Goal: Complete application form

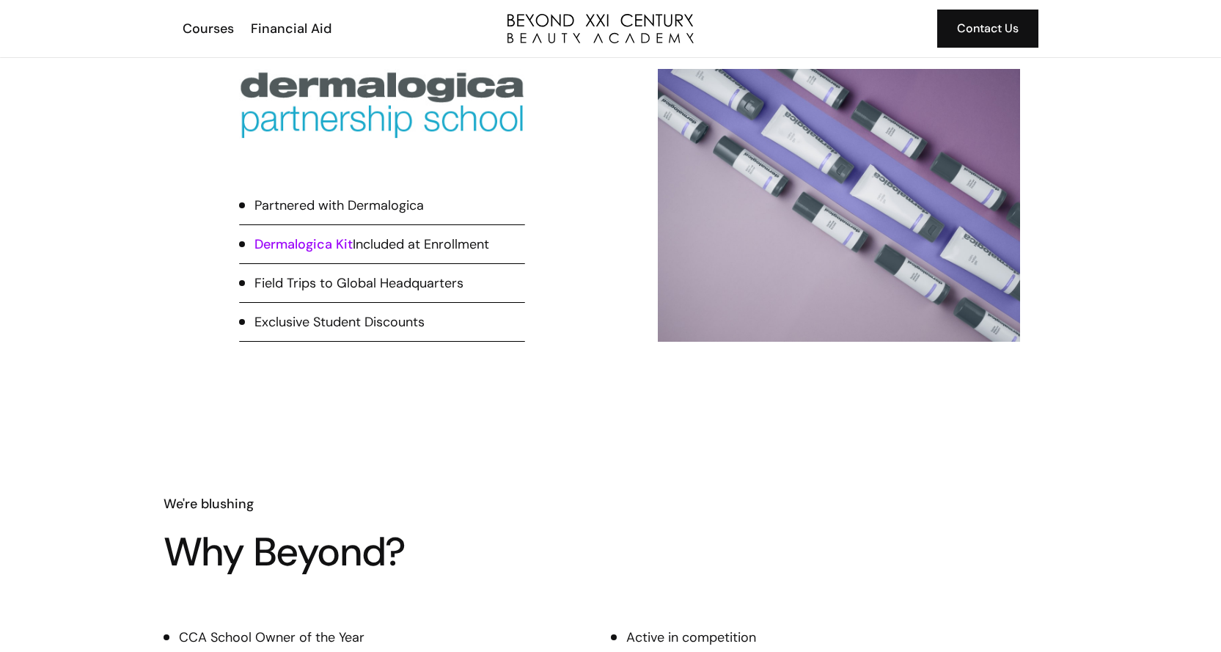
scroll to position [796, 0]
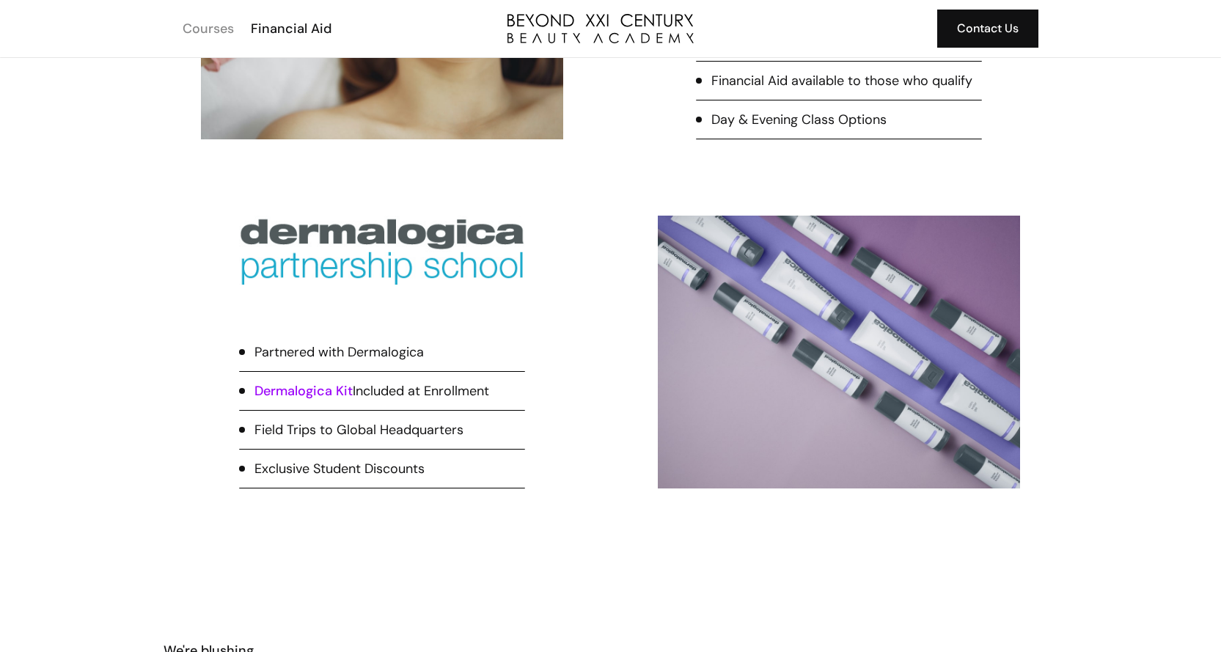
click at [224, 33] on div "Courses" at bounding box center [208, 28] width 51 height 19
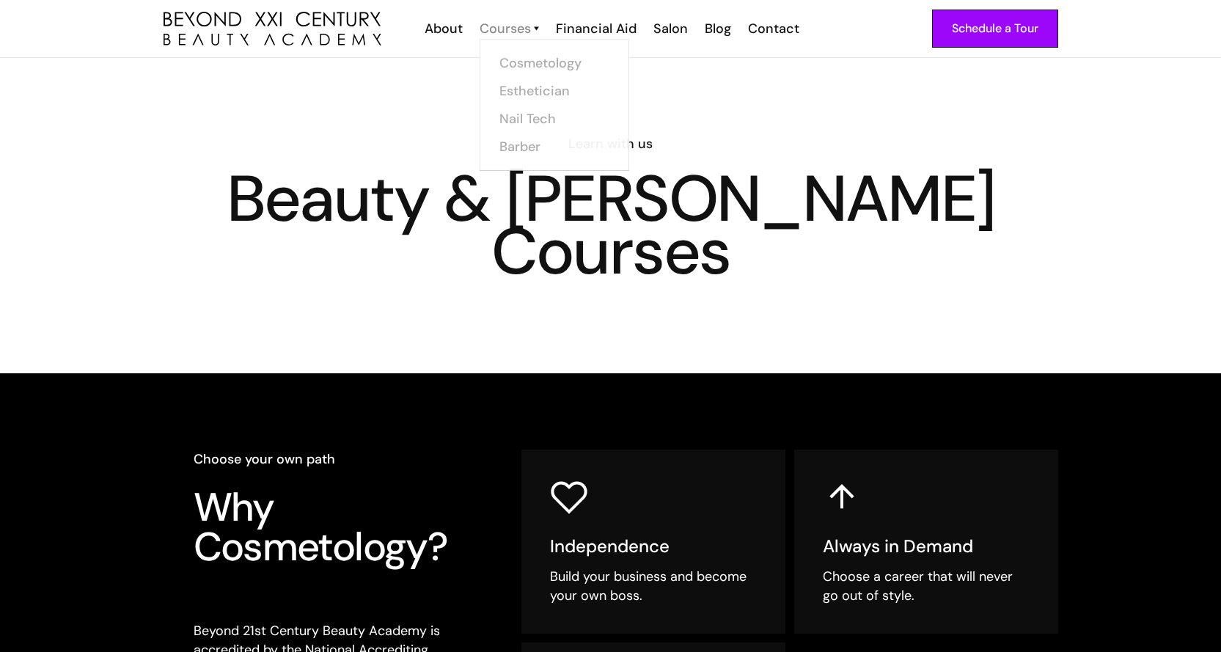
click at [518, 34] on div "Courses" at bounding box center [505, 28] width 51 height 19
click at [519, 32] on div "Courses" at bounding box center [505, 28] width 51 height 19
click at [535, 25] on img at bounding box center [536, 28] width 5 height 19
click at [538, 29] on img at bounding box center [536, 28] width 5 height 19
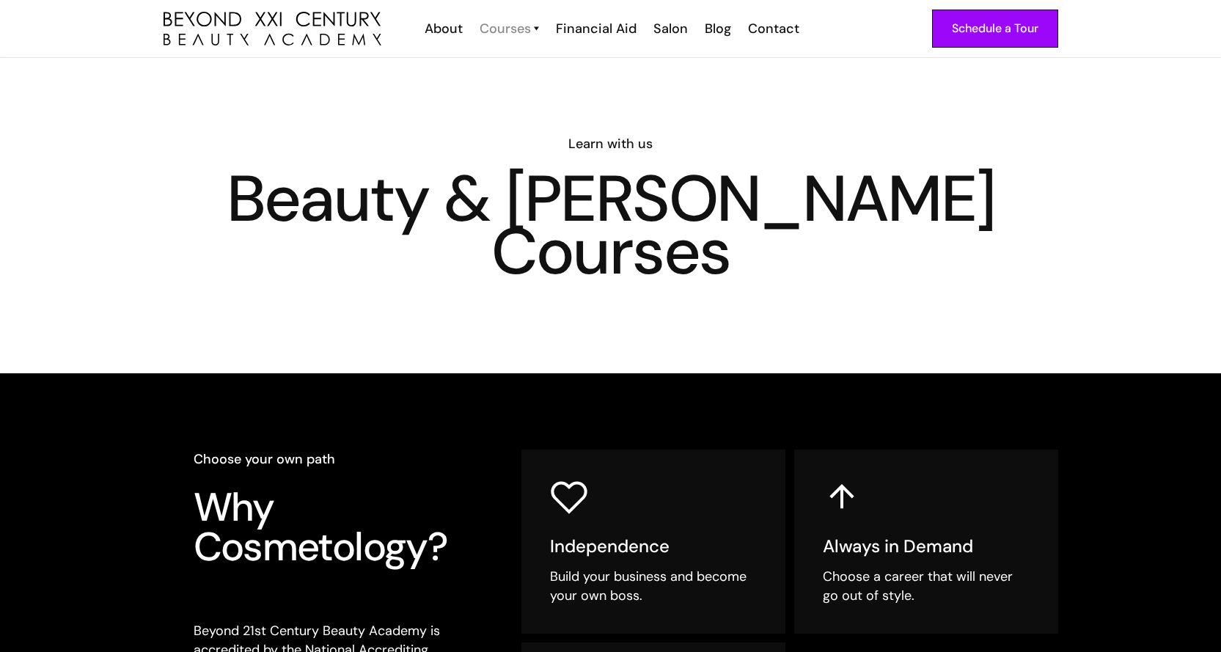
click at [513, 29] on div "Courses" at bounding box center [505, 28] width 51 height 19
click at [518, 91] on div "Learn with us Beauty & [PERSON_NAME] Courses" at bounding box center [610, 215] width 1221 height 315
click at [538, 87] on link "Esthetician" at bounding box center [559, 90] width 110 height 28
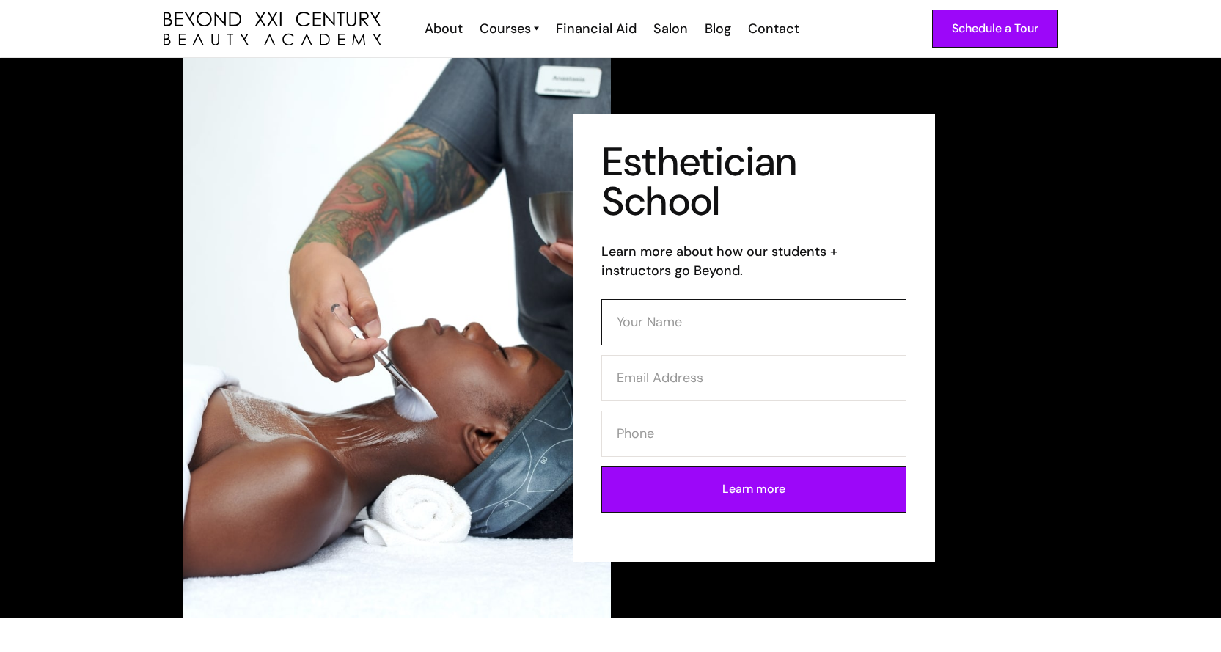
click at [679, 330] on input "Contact Form (Esthi)" at bounding box center [753, 322] width 305 height 46
type input "Sofia Shiffer"
type input "nurseshiffer@gmail.com"
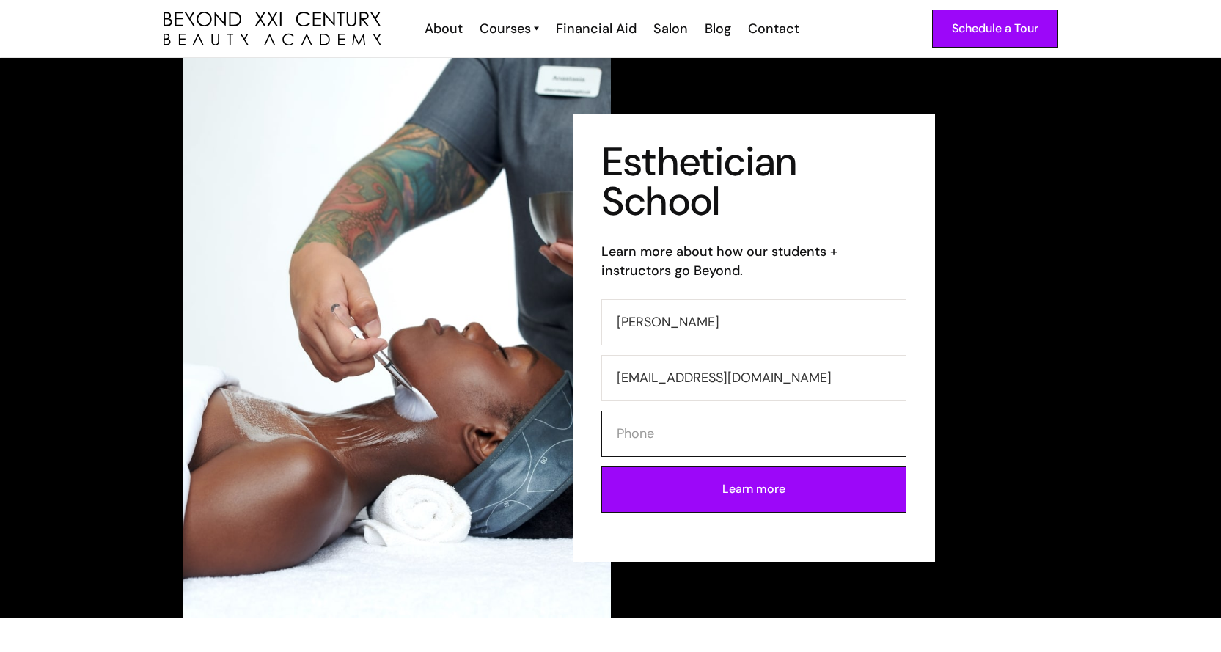
type input "3105929855"
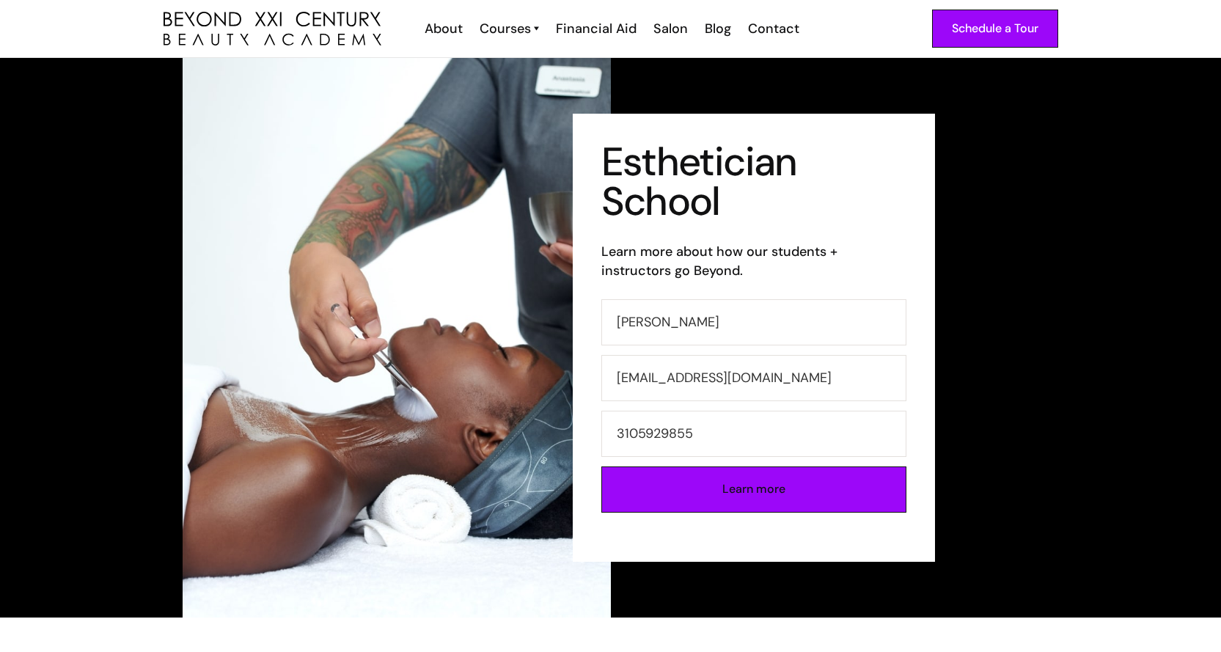
click at [729, 487] on input "Learn more" at bounding box center [753, 489] width 305 height 46
type input "Please wait..."
